Goal: Book appointment/travel/reservation

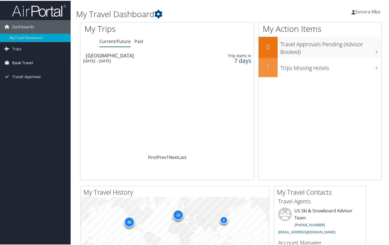
click at [26, 60] on span "Book Travel" at bounding box center [22, 62] width 21 height 14
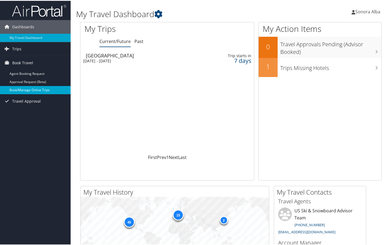
click at [36, 87] on link "Book/Manage Online Trips" at bounding box center [35, 89] width 71 height 8
